Goal: Task Accomplishment & Management: Manage account settings

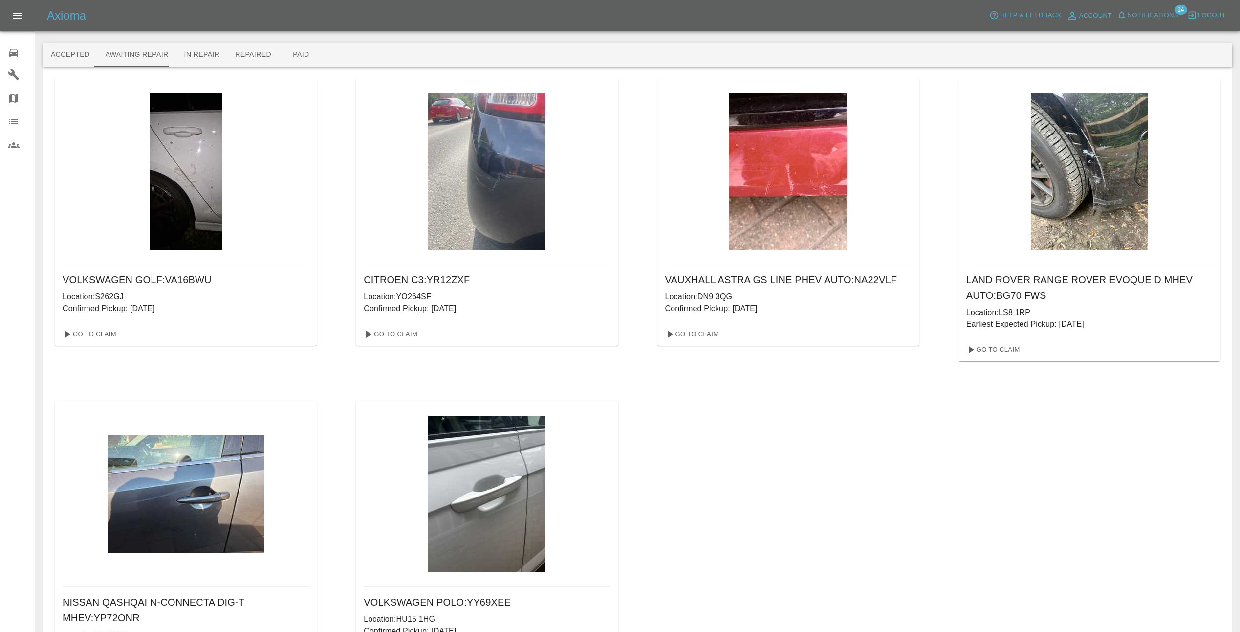
click at [734, 481] on div "VOLKSWAGEN GOLF : VA16BWU Location: S262GJ Confirmed Pickup: 28/08/2025 Go To C…" at bounding box center [638, 380] width 1166 height 605
drag, startPoint x: 312, startPoint y: 134, endPoint x: 325, endPoint y: 139, distance: 13.6
click at [325, 139] on div "VOLKSWAGEN GOLF : VA16BWU Location: S262GJ Confirmed Pickup: 28/08/2025 Go To C…" at bounding box center [638, 380] width 1166 height 605
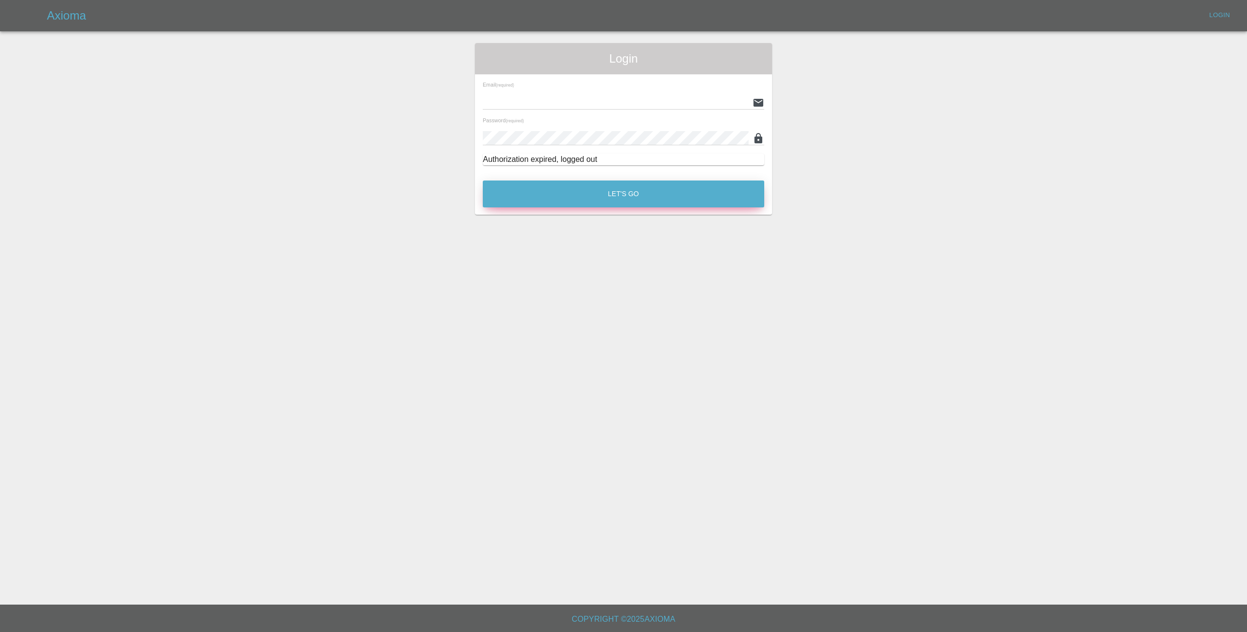
type input "[EMAIL_ADDRESS][DOMAIN_NAME]"
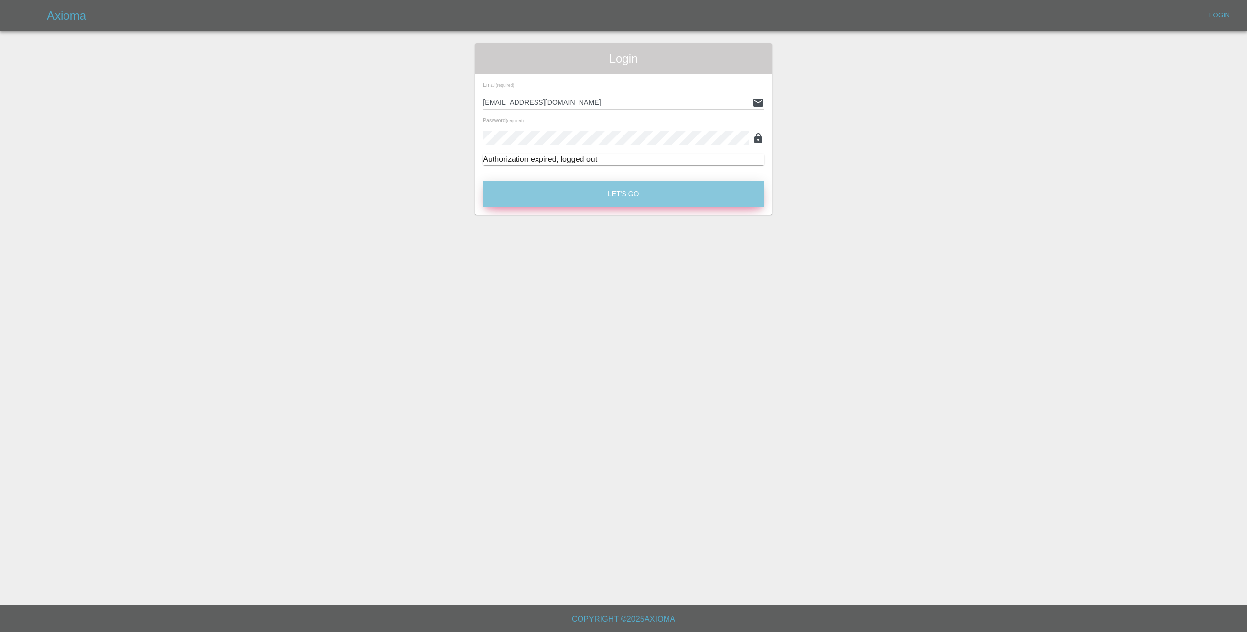
click at [604, 199] on button "Let's Go" at bounding box center [624, 193] width 282 height 27
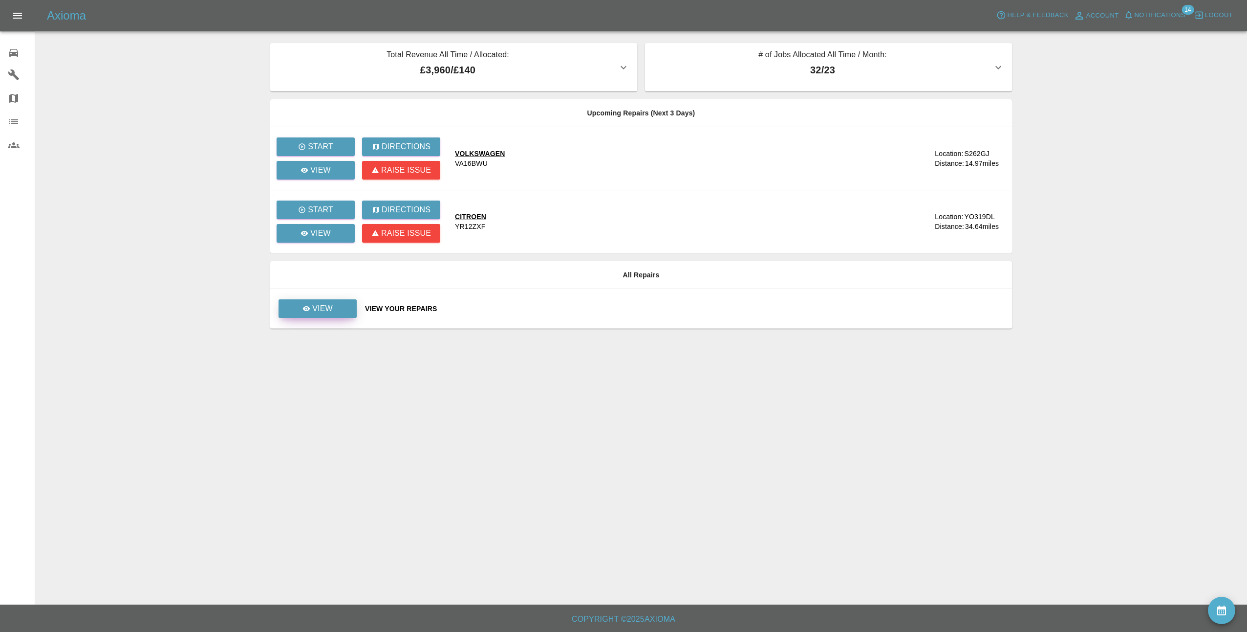
click at [334, 309] on link "View" at bounding box center [318, 308] width 78 height 19
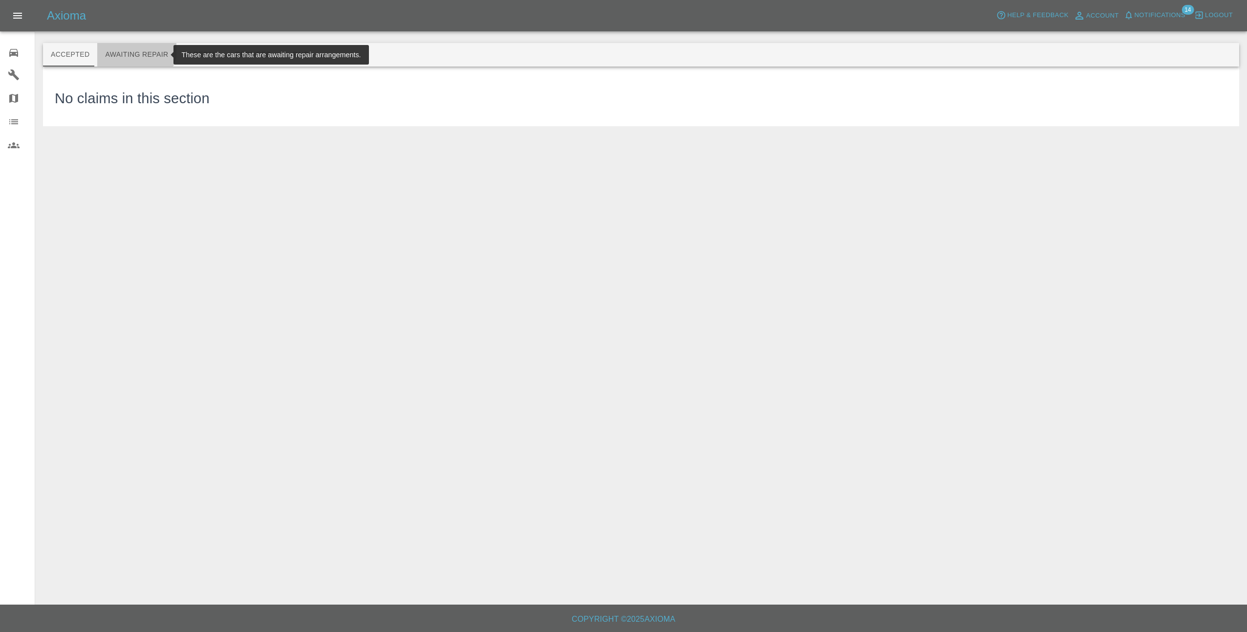
click at [131, 46] on button "Awaiting Repair" at bounding box center [136, 54] width 79 height 23
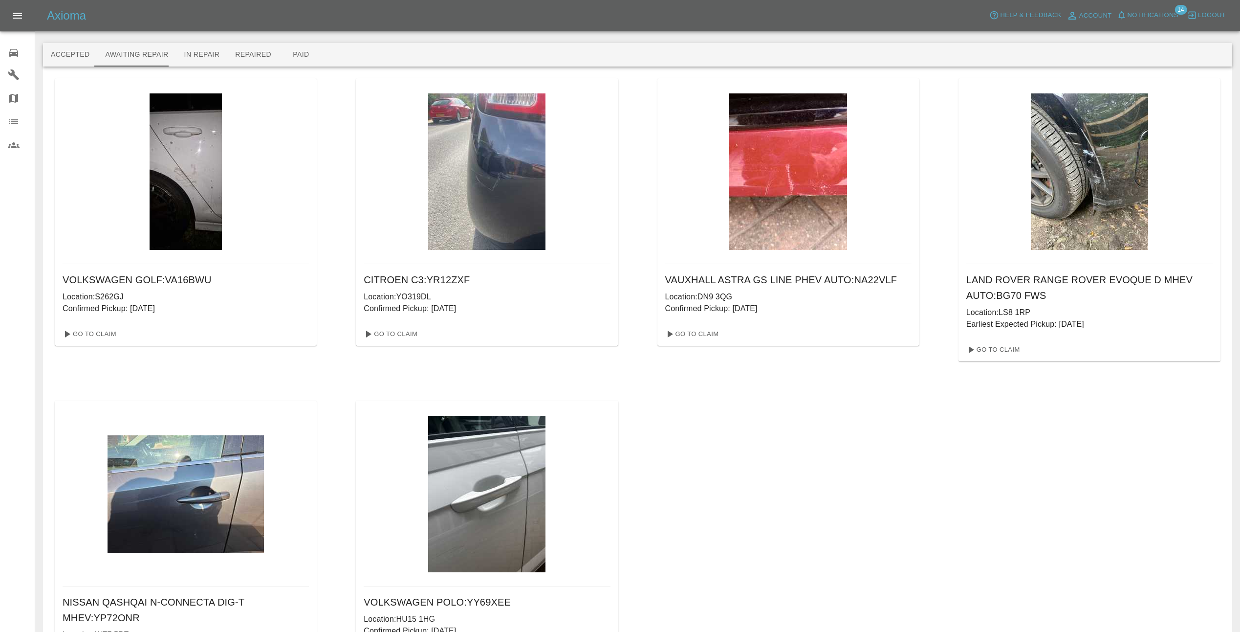
click at [1169, 11] on span "Notifications" at bounding box center [1153, 15] width 51 height 11
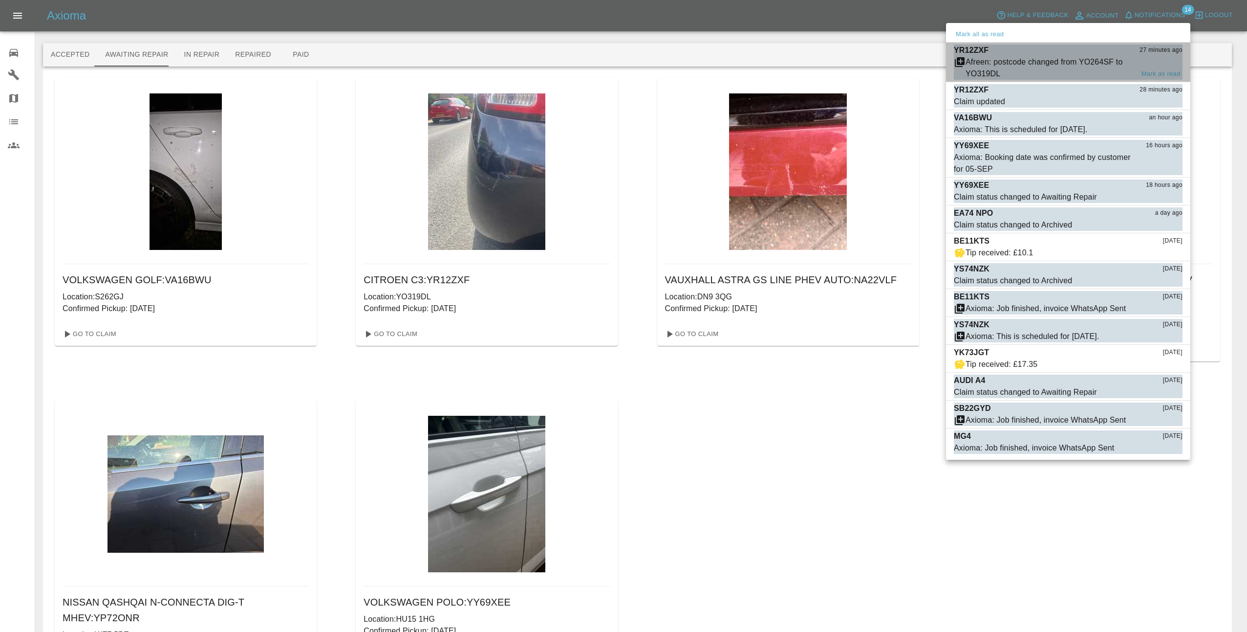
click at [1106, 59] on div "Afreen: postcode changed from YO264SF to YO319DL" at bounding box center [1050, 67] width 168 height 23
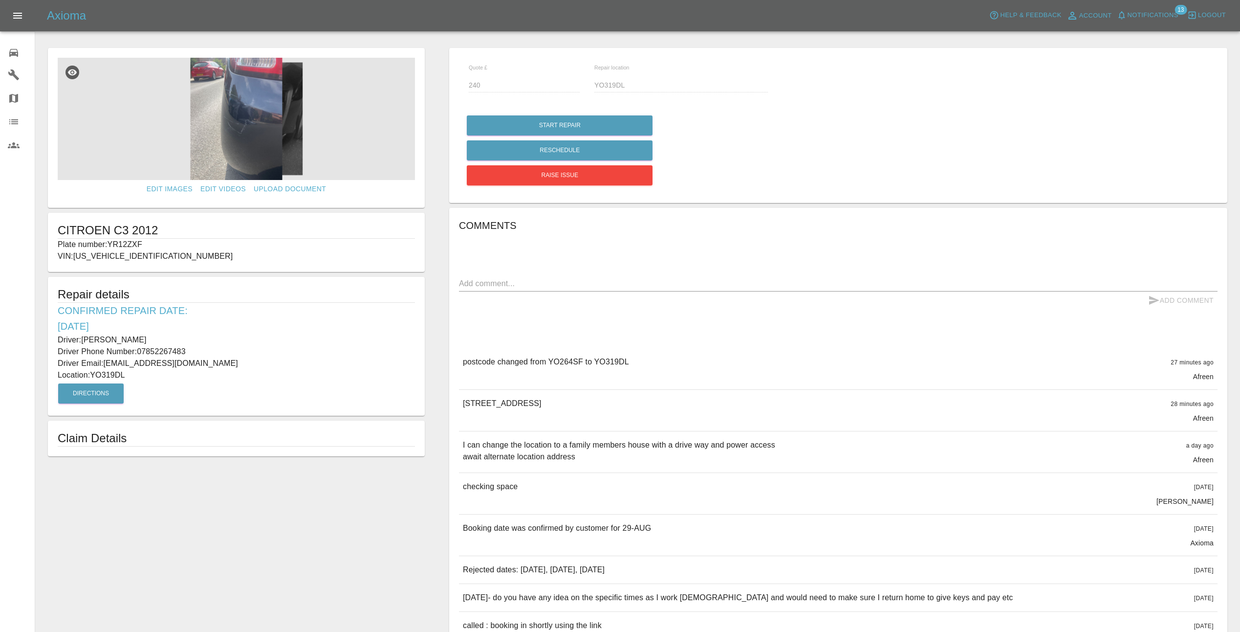
click at [234, 137] on img at bounding box center [236, 119] width 357 height 122
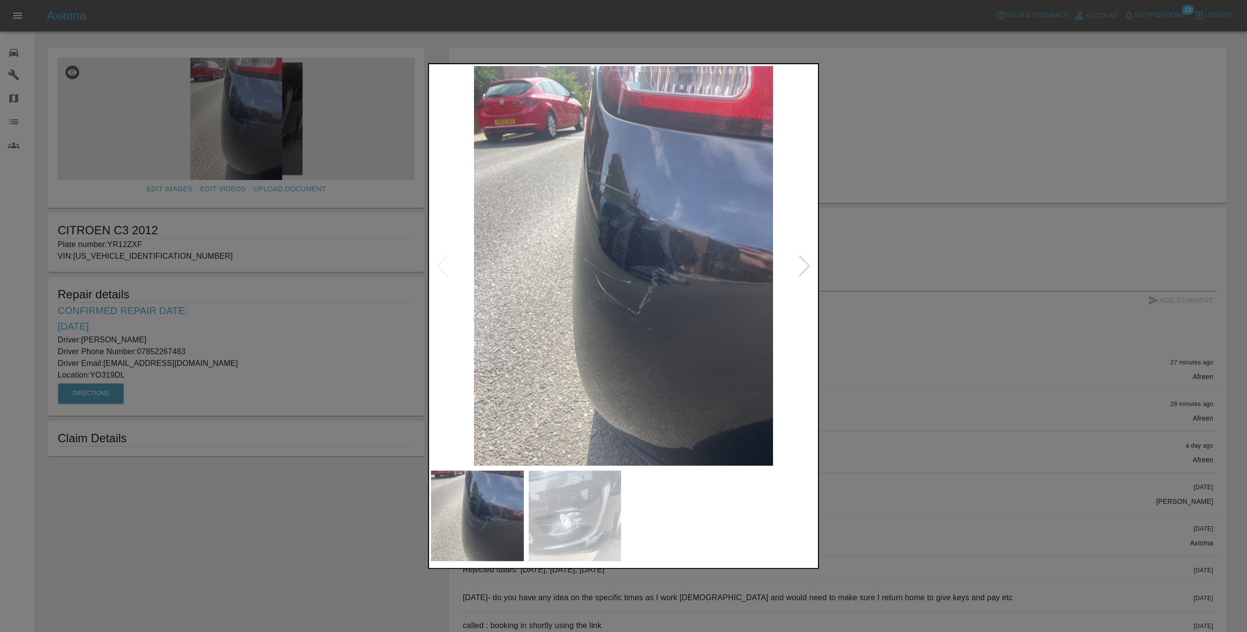
click at [807, 268] on div at bounding box center [804, 266] width 13 height 22
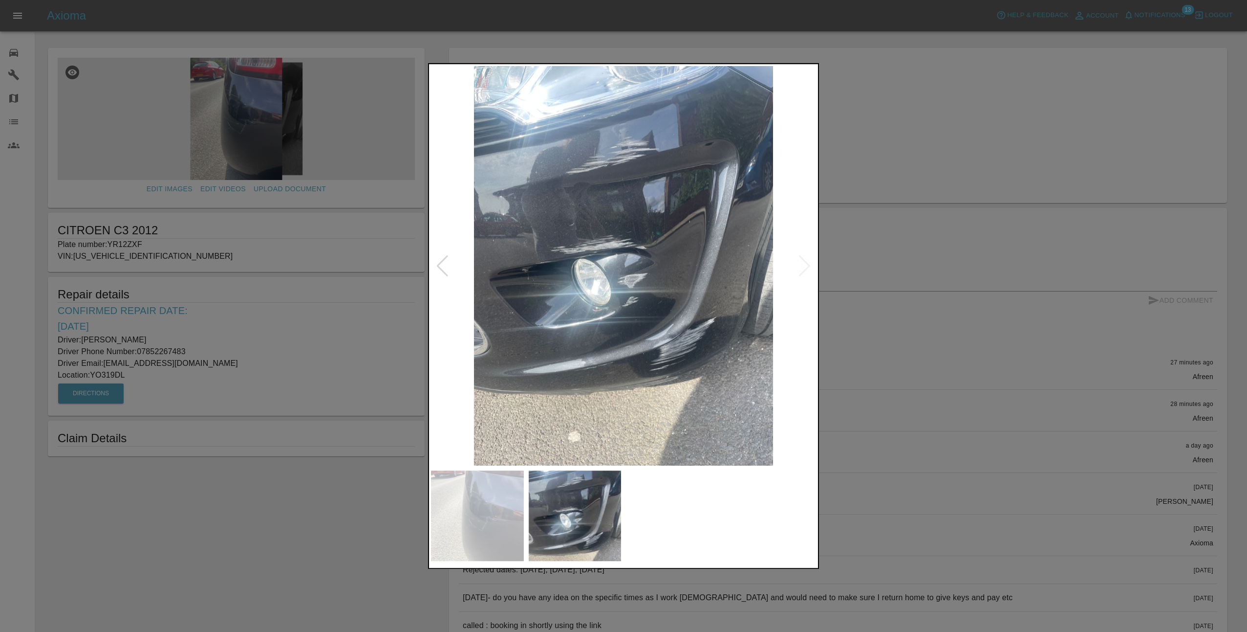
click at [897, 237] on div at bounding box center [623, 316] width 1247 height 632
